Goal: Task Accomplishment & Management: Manage account settings

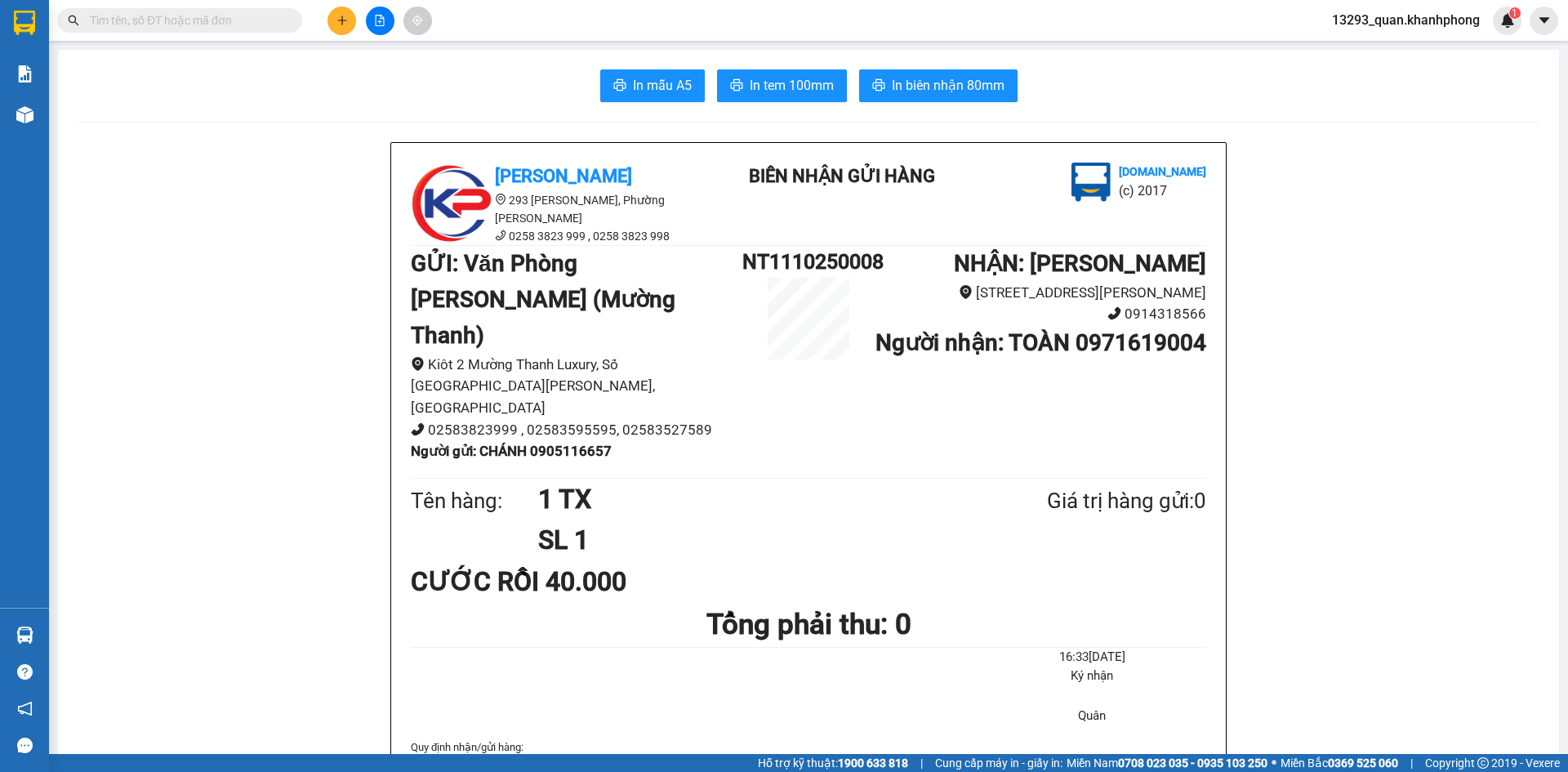
click at [1399, 9] on div "13293_quan.khanhphong 1" at bounding box center [1420, 21] width 203 height 29
click at [1402, 16] on span "13293_quan.khanhphong" at bounding box center [1406, 19] width 174 height 20
click at [1398, 48] on span "Đăng xuất" at bounding box center [1412, 50] width 140 height 18
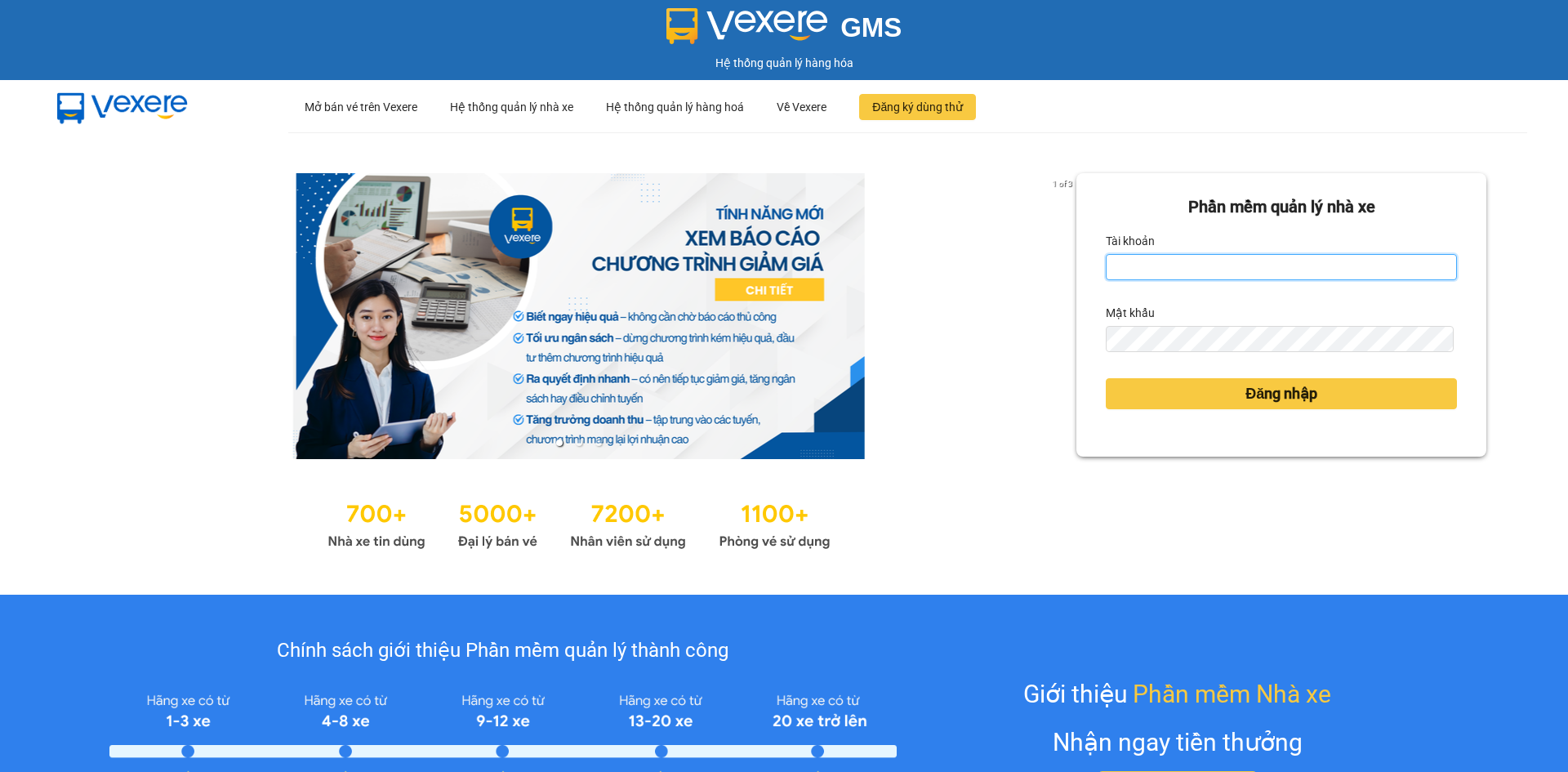
click at [1119, 269] on input "Tài khoản" at bounding box center [1282, 267] width 351 height 26
type input "[MEDICAL_DATA].khanhphong"
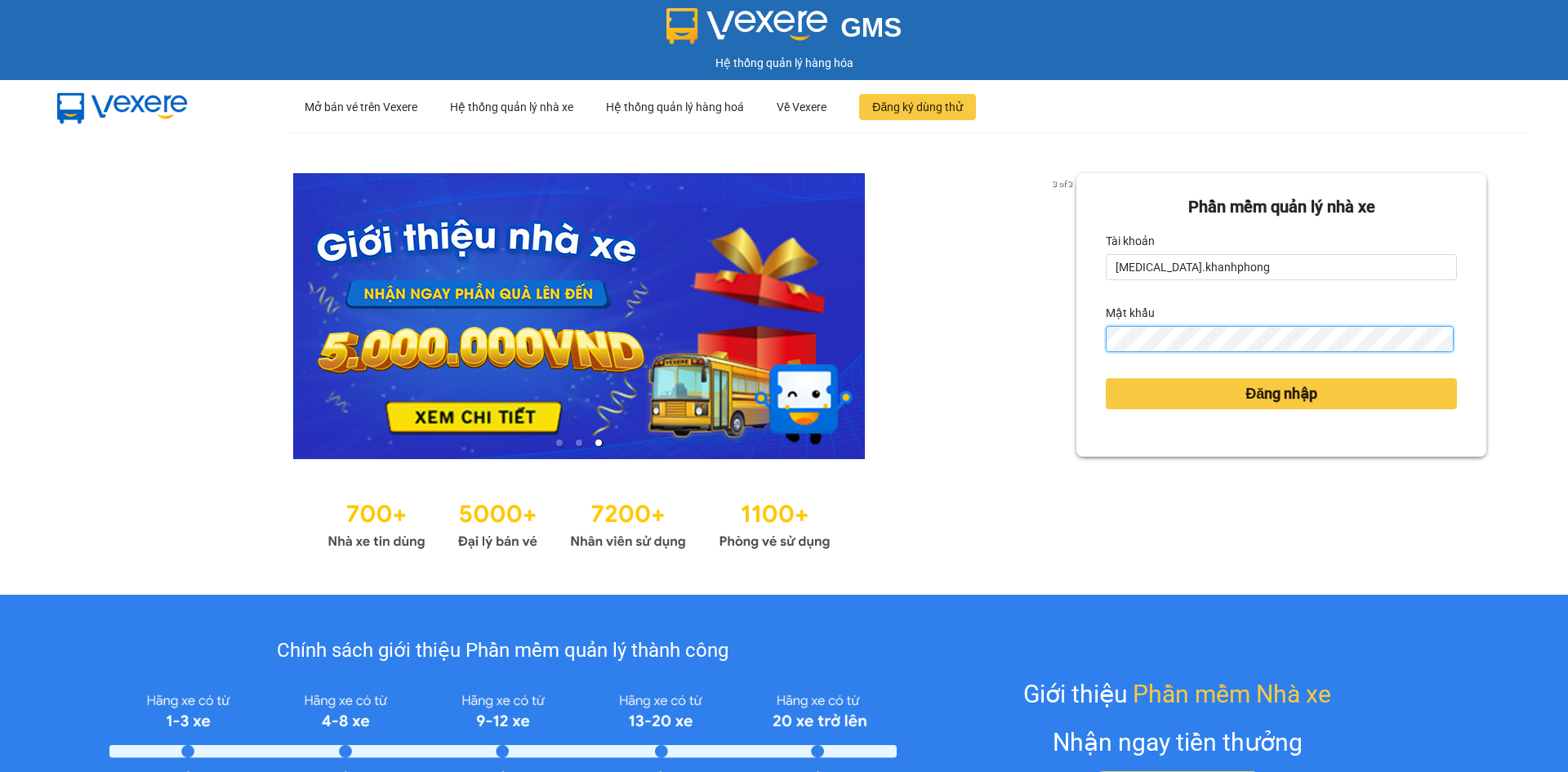
click at [1106, 378] on button "Đăng nhập" at bounding box center [1282, 394] width 351 height 31
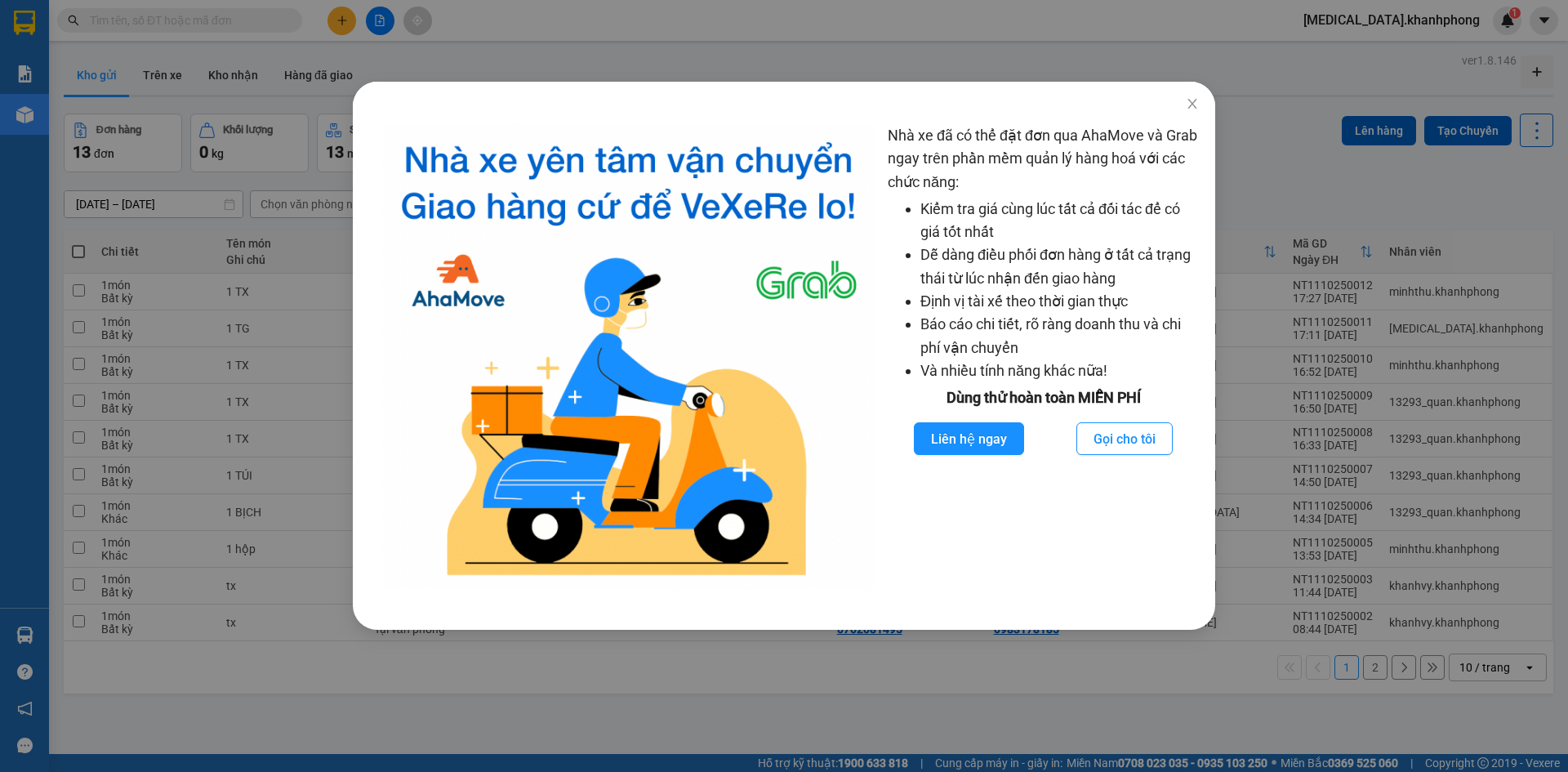
click at [1267, 243] on div "Nhà xe đã có thể đặt đơn qua AhaMove và Grab ngay trên phần mềm quản lý hàng ho…" at bounding box center [784, 386] width 1568 height 772
